Goal: Task Accomplishment & Management: Use online tool/utility

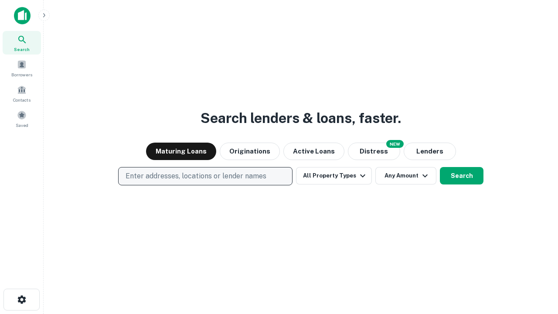
click at [205, 176] on p "Enter addresses, locations or lender names" at bounding box center [196, 176] width 141 height 10
type input "**********"
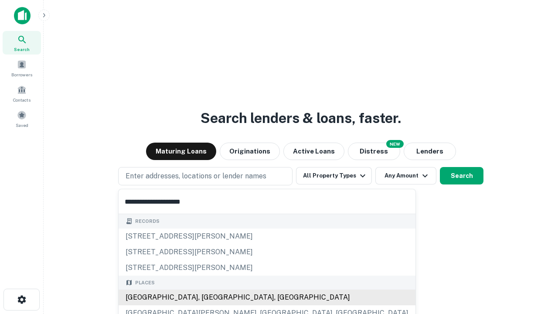
click at [209, 298] on div "[GEOGRAPHIC_DATA], [GEOGRAPHIC_DATA], [GEOGRAPHIC_DATA]" at bounding box center [267, 298] width 297 height 16
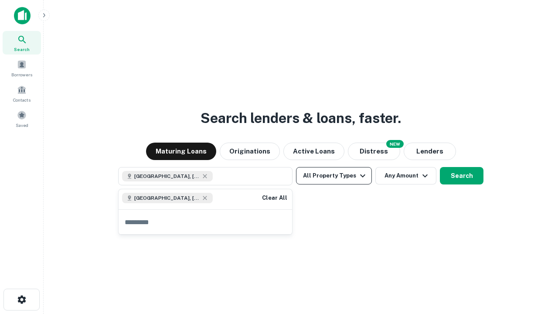
click at [334, 176] on button "All Property Types" at bounding box center [334, 175] width 76 height 17
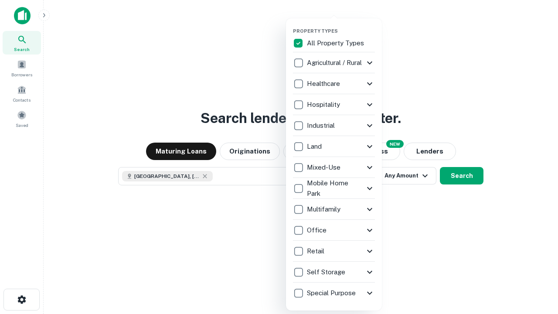
click at [341, 25] on button "button" at bounding box center [341, 25] width 96 height 0
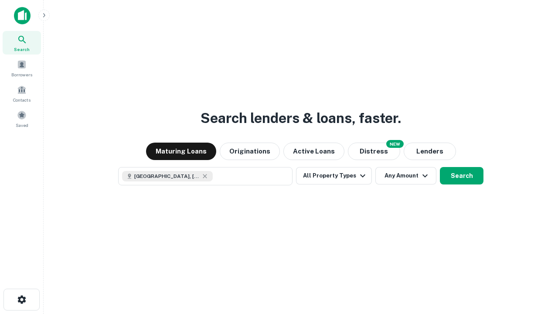
scroll to position [14, 0]
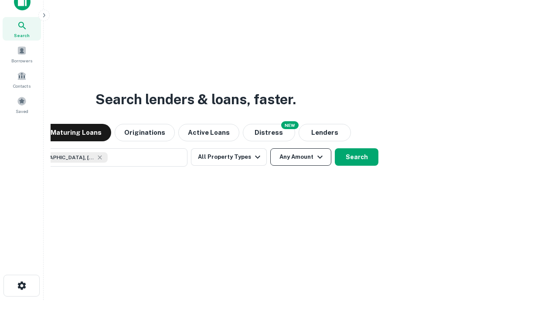
click at [270, 148] on button "Any Amount" at bounding box center [300, 156] width 61 height 17
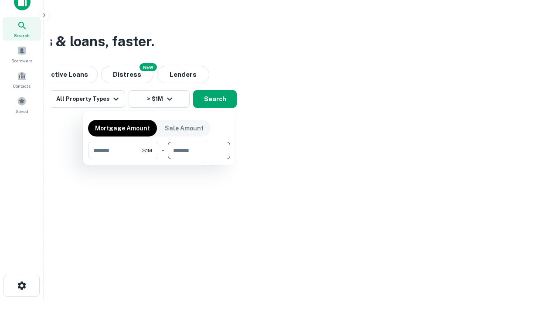
type input "*******"
click at [159, 159] on button "button" at bounding box center [159, 159] width 142 height 0
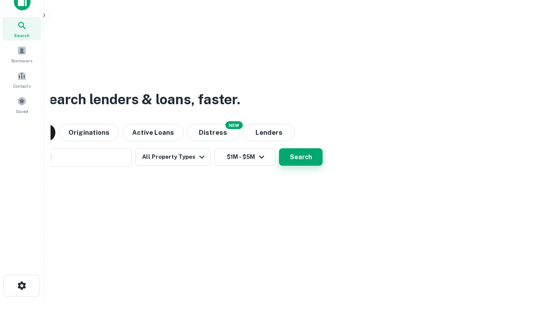
click at [279, 148] on button "Search" at bounding box center [301, 156] width 44 height 17
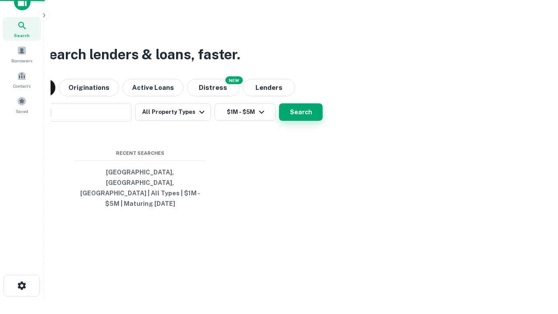
scroll to position [28, 247]
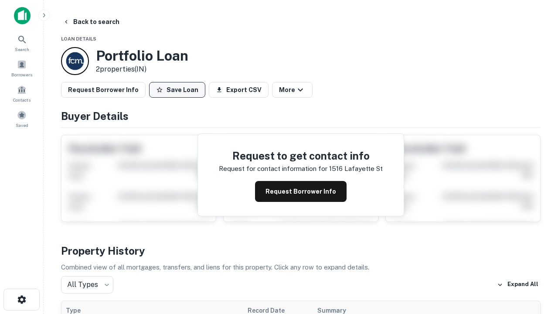
click at [177, 90] on button "Save Loan" at bounding box center [177, 90] width 56 height 16
click at [179, 90] on button "Loan Saved" at bounding box center [179, 90] width 60 height 16
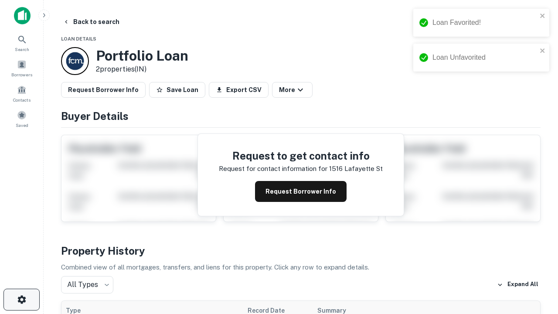
click at [21, 300] on icon "button" at bounding box center [22, 299] width 10 height 10
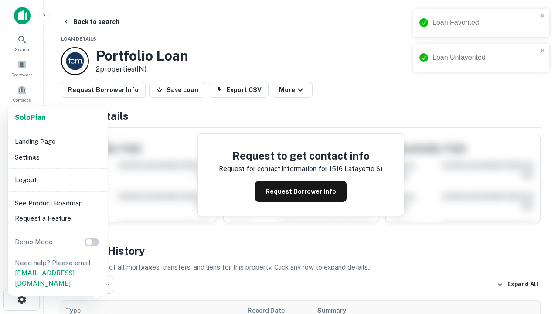
click at [58, 180] on li "Logout" at bounding box center [57, 180] width 93 height 16
